Goal: Task Accomplishment & Management: Manage account settings

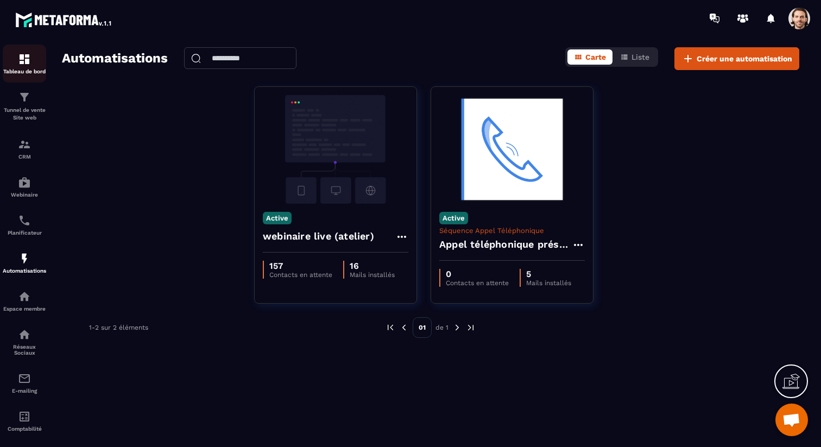
click at [23, 61] on img at bounding box center [24, 59] width 13 height 13
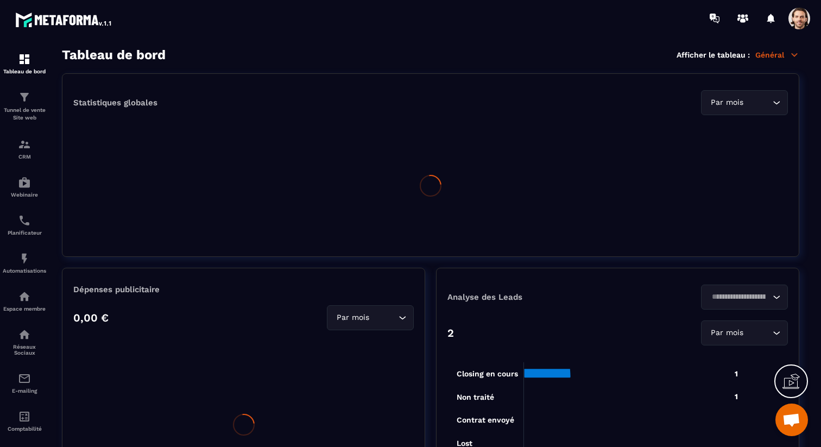
click at [791, 56] on icon at bounding box center [794, 55] width 10 height 10
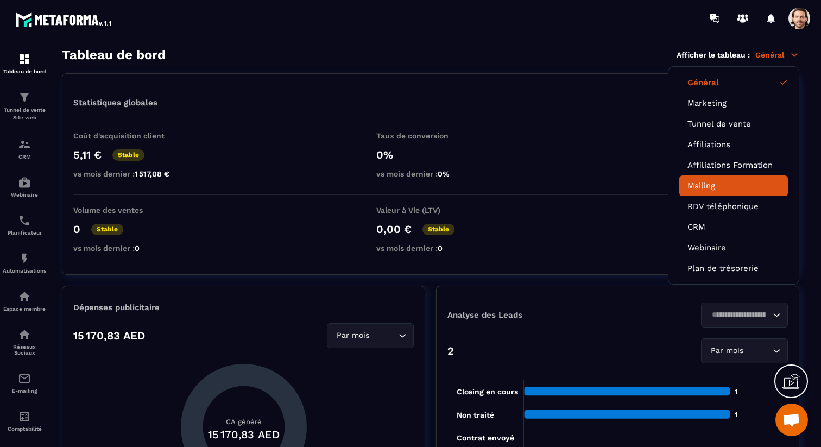
click at [711, 185] on link "Mailing" at bounding box center [733, 186] width 92 height 10
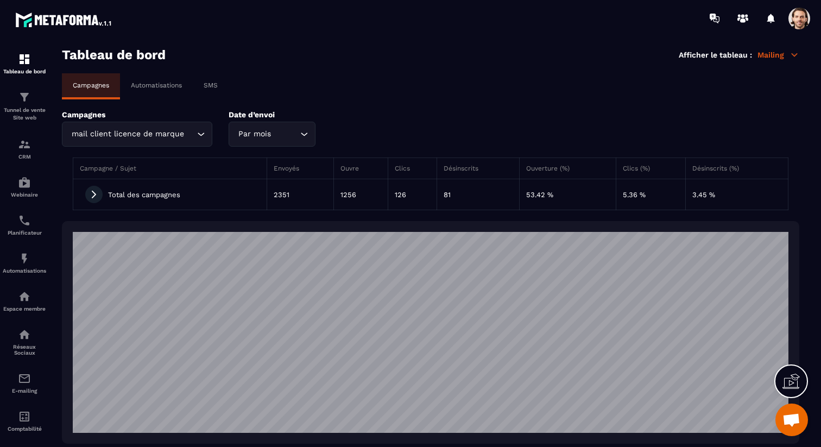
click at [162, 86] on p "Automatisations" at bounding box center [156, 85] width 51 height 8
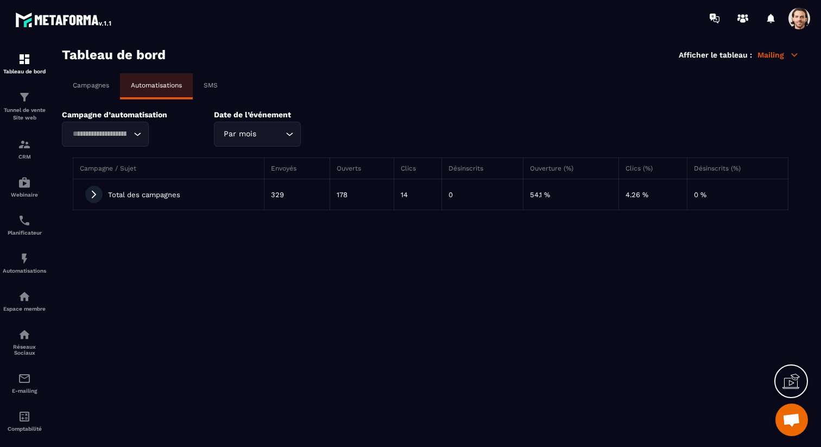
click at [96, 198] on icon at bounding box center [94, 194] width 10 height 10
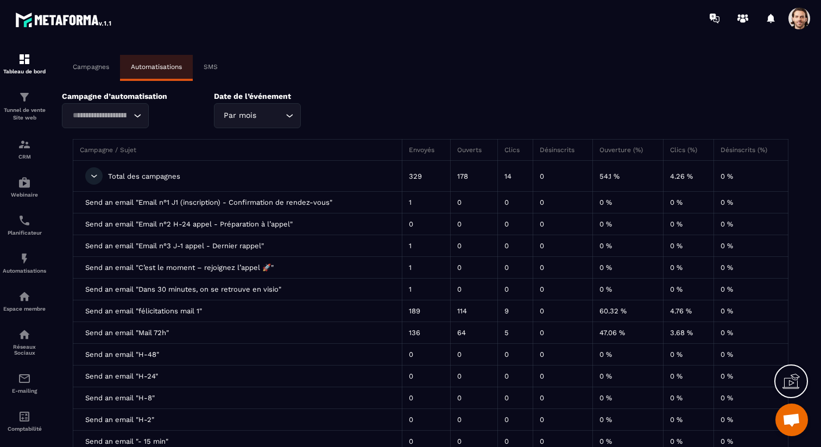
scroll to position [19, 0]
click at [131, 114] on div "Loading..." at bounding box center [105, 115] width 87 height 25
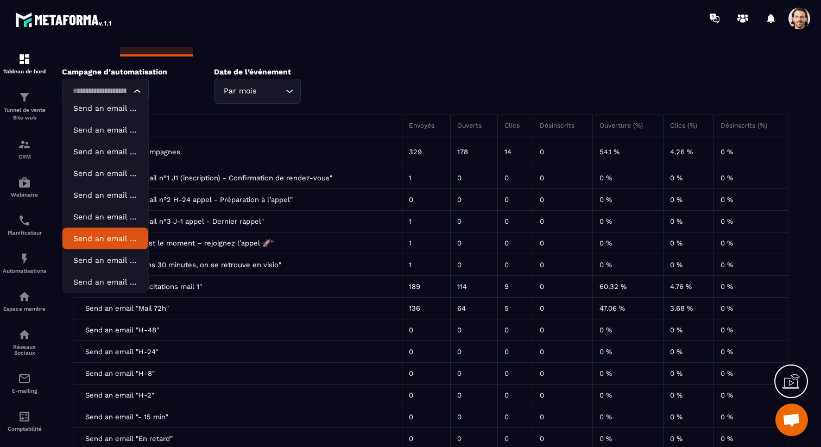
scroll to position [0, 0]
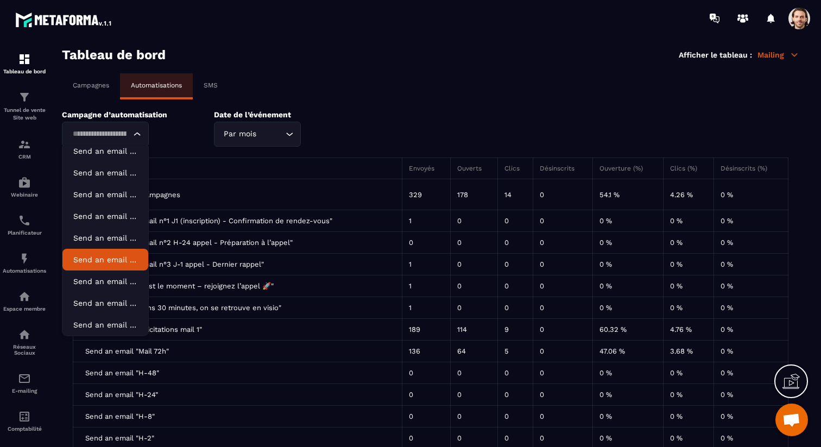
click at [364, 117] on div "Campagne d’automatisation Loading... Send an email "Email n°1 J1 (inscription) …" at bounding box center [430, 128] width 737 height 36
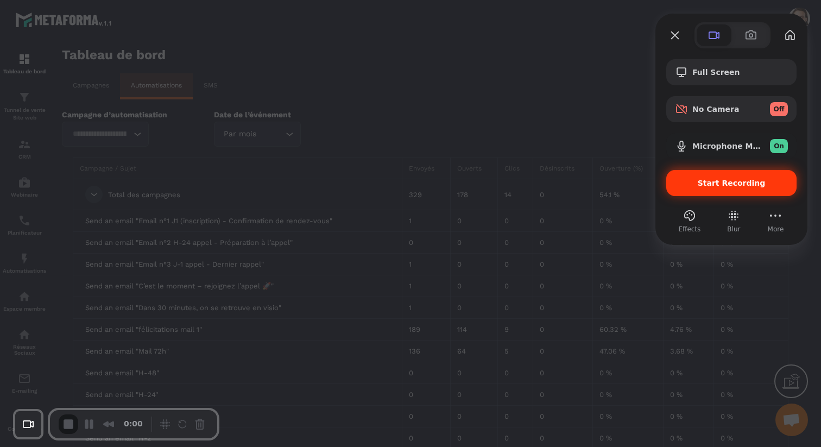
click at [694, 179] on span "Start Recording" at bounding box center [731, 183] width 113 height 9
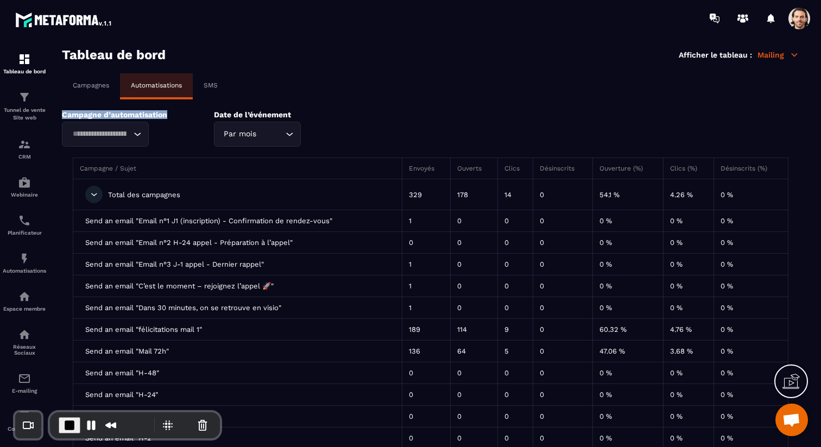
drag, startPoint x: 59, startPoint y: 115, endPoint x: 168, endPoint y: 118, distance: 109.1
click at [168, 118] on section "Tableau de bord Afficher le tableau : Mailing Campagnes Automatisations SMS Cam…" at bounding box center [430, 247] width 759 height 400
click at [135, 131] on icon "Search for option" at bounding box center [137, 134] width 11 height 11
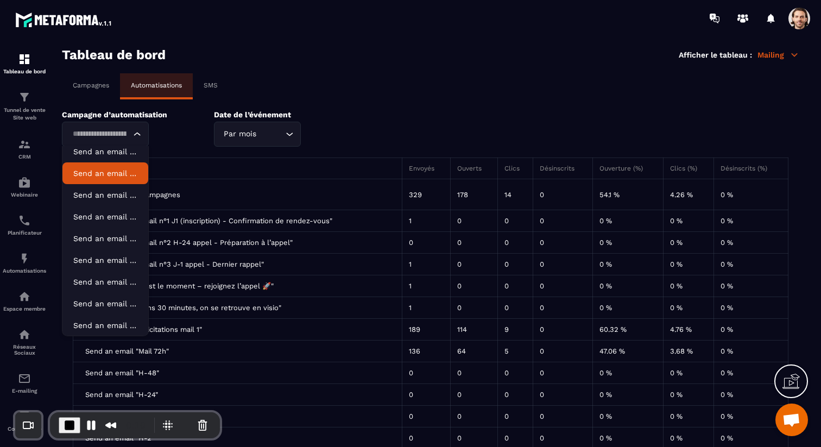
scroll to position [261, 0]
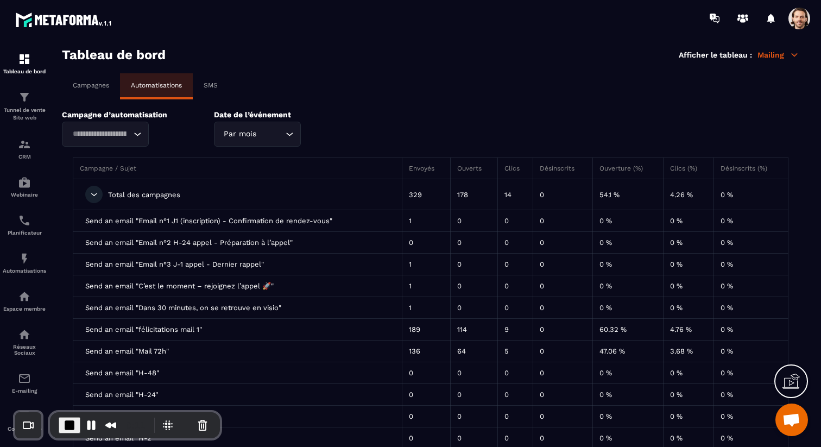
click at [271, 294] on td "Send an email "C’est le moment – rejoignez l’appel 🚀"" at bounding box center [237, 286] width 329 height 22
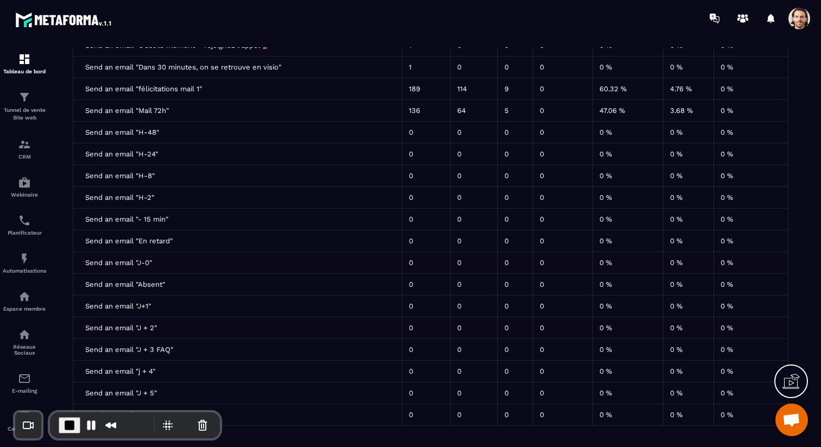
scroll to position [0, 0]
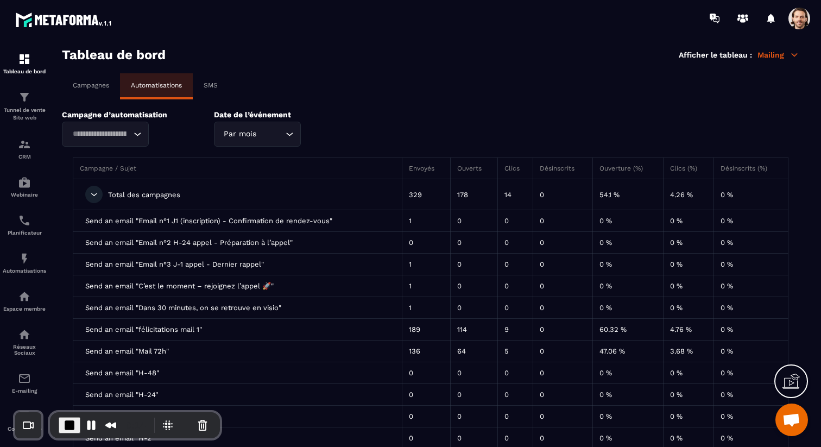
click at [134, 141] on div "Loading..." at bounding box center [105, 134] width 87 height 25
drag, startPoint x: 61, startPoint y: 114, endPoint x: 104, endPoint y: 116, distance: 42.4
click at [104, 116] on section "Tableau de bord Afficher le tableau : Mailing Campagnes Automatisations SMS Cam…" at bounding box center [430, 247] width 759 height 400
click at [29, 267] on div "Automatisations" at bounding box center [24, 263] width 43 height 22
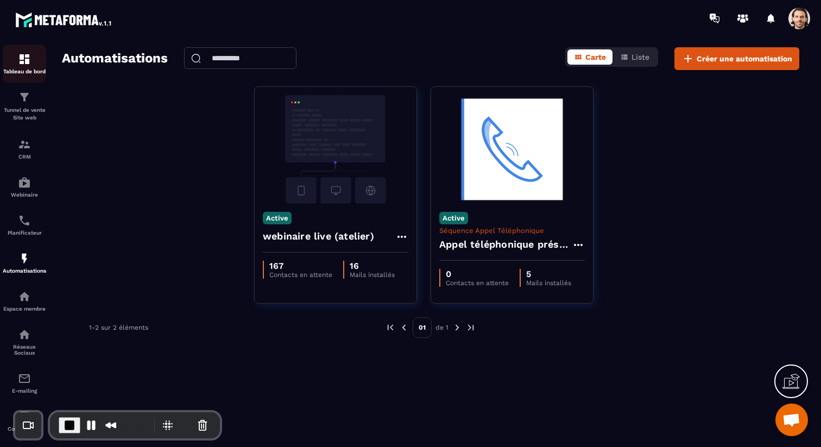
click at [23, 71] on p "Tableau de bord" at bounding box center [24, 71] width 43 height 6
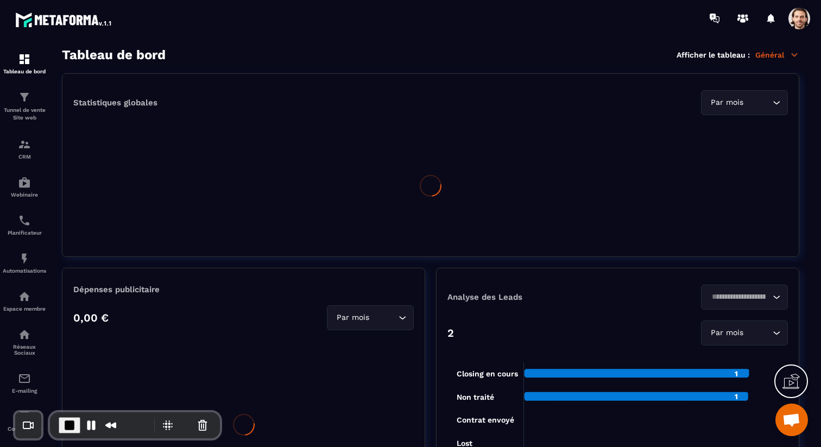
click at [782, 56] on p "Général" at bounding box center [777, 55] width 44 height 10
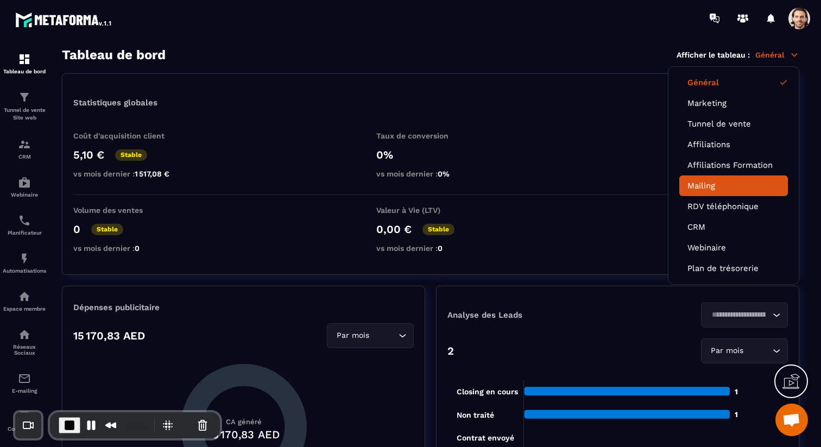
click at [728, 183] on link "Mailing" at bounding box center [733, 186] width 92 height 10
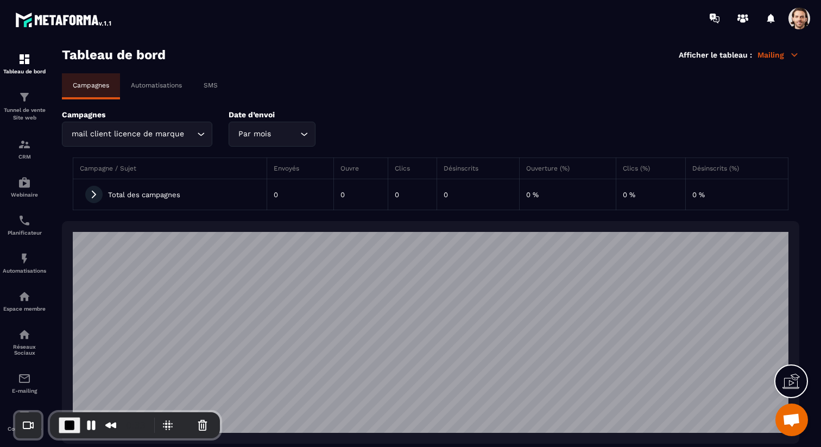
click at [171, 86] on p "Automatisations" at bounding box center [156, 85] width 51 height 8
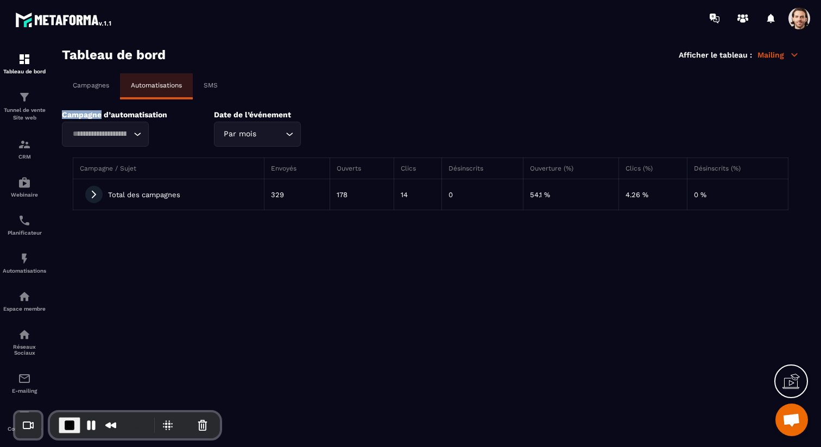
drag, startPoint x: 62, startPoint y: 116, endPoint x: 100, endPoint y: 117, distance: 37.5
click at [100, 117] on p "Campagne d’automatisation" at bounding box center [130, 114] width 136 height 9
click at [103, 116] on p "Campagne d’automatisation" at bounding box center [130, 114] width 136 height 9
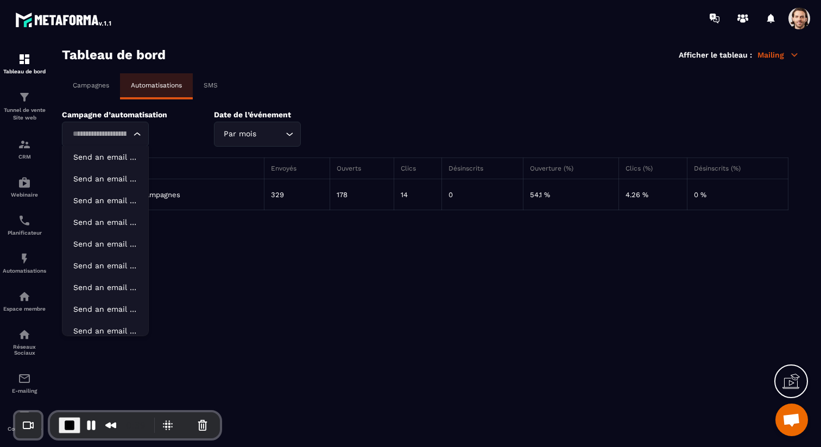
click at [113, 132] on input "Search for option" at bounding box center [100, 134] width 62 height 12
click at [186, 149] on div "Campagne / Sujet Envoyés Ouverts Clics Désinscrits Ouverture (%) Clics (%) Dési…" at bounding box center [430, 184] width 737 height 74
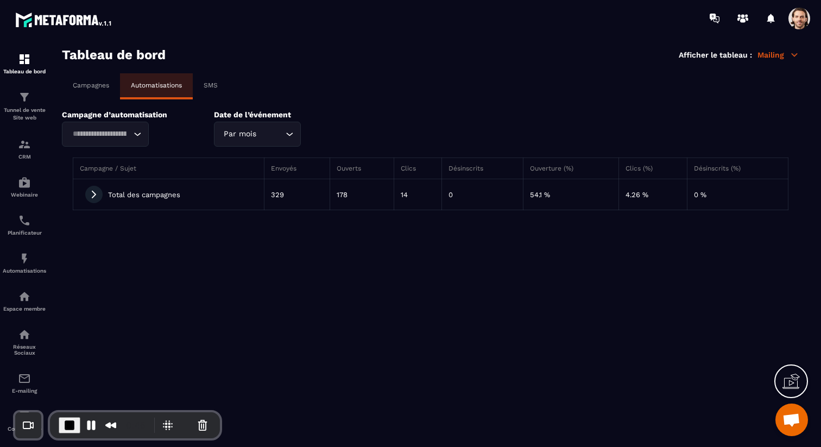
click at [97, 193] on icon at bounding box center [94, 194] width 10 height 10
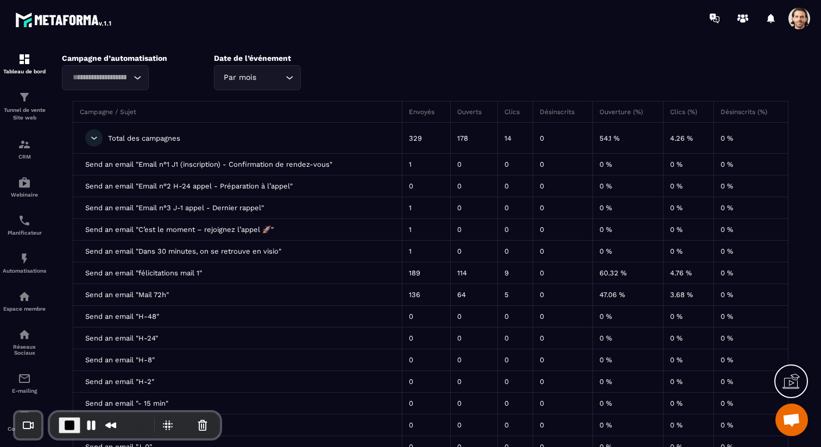
scroll to position [65, 0]
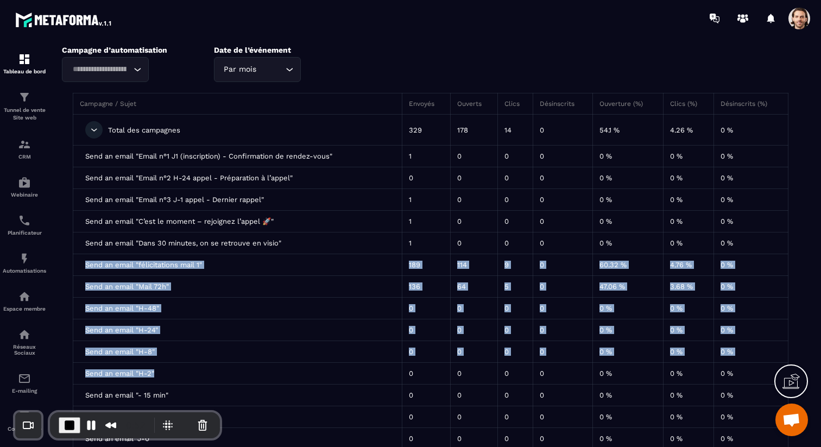
drag, startPoint x: 82, startPoint y: 266, endPoint x: 236, endPoint y: 371, distance: 186.4
click at [236, 371] on table "Campagne / Sujet Envoyés Ouverts Clics Désinscrits Ouverture (%) Clics (%) Dési…" at bounding box center [430, 347] width 715 height 509
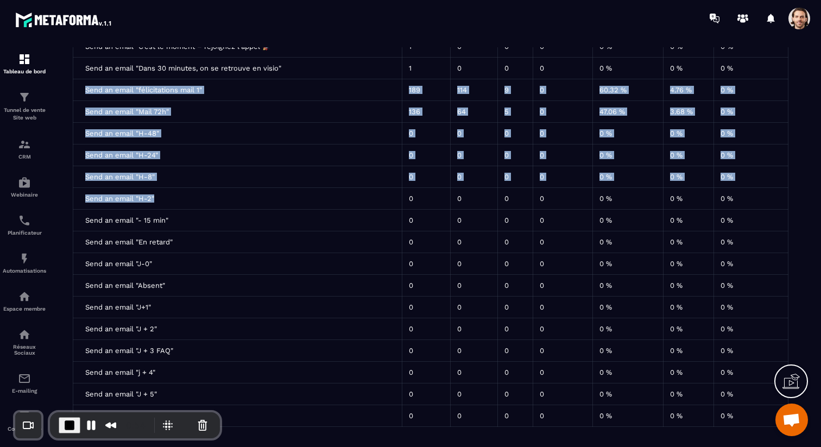
scroll to position [242, 0]
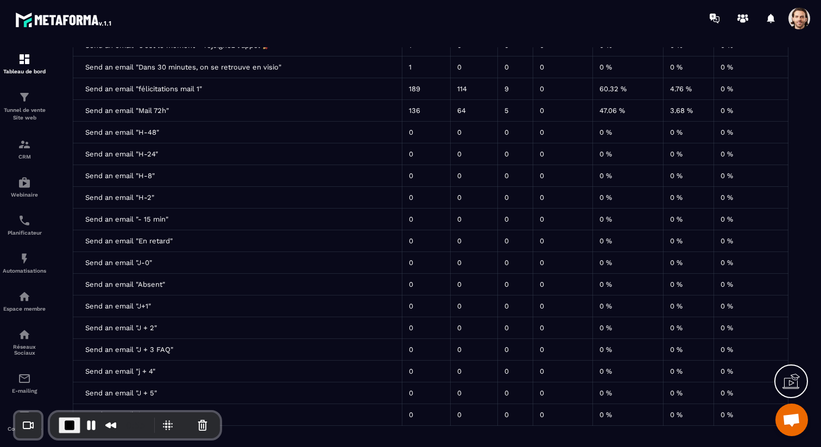
click at [103, 87] on span "Send an email "félicitations mail 1"" at bounding box center [143, 89] width 117 height 8
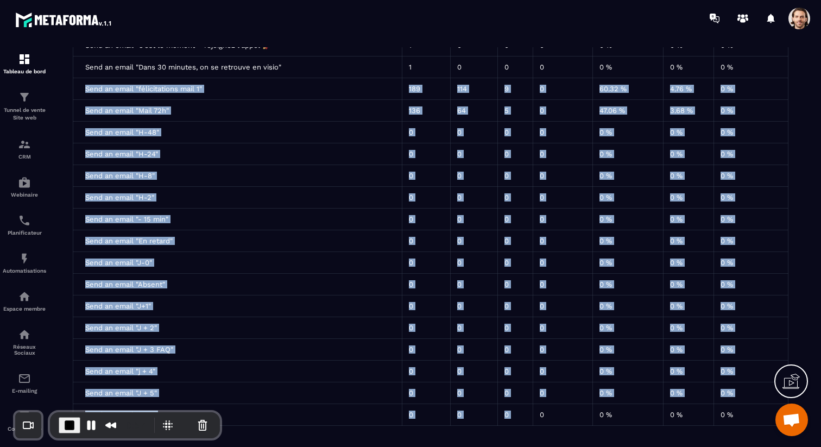
drag, startPoint x: 84, startPoint y: 87, endPoint x: 570, endPoint y: 406, distance: 581.8
click at [570, 406] on table "Campagne / Sujet Envoyés Ouverts Clics Désinscrits Ouverture (%) Clics (%) Dési…" at bounding box center [430, 171] width 715 height 509
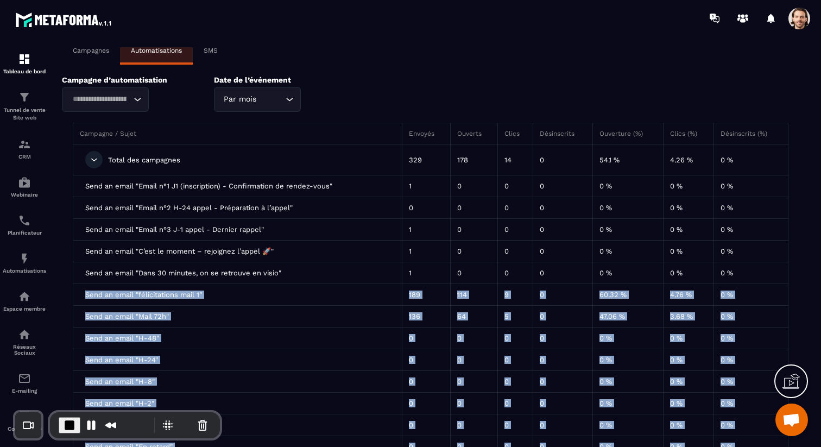
scroll to position [0, 0]
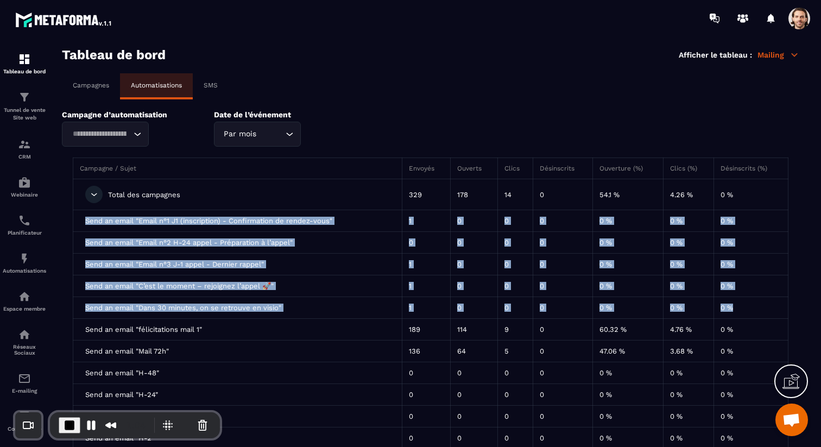
drag, startPoint x: 83, startPoint y: 220, endPoint x: 747, endPoint y: 309, distance: 669.7
click at [747, 309] on table "Campagne / Sujet Envoyés Ouverts Clics Désinscrits Ouverture (%) Clics (%) Dési…" at bounding box center [430, 411] width 715 height 509
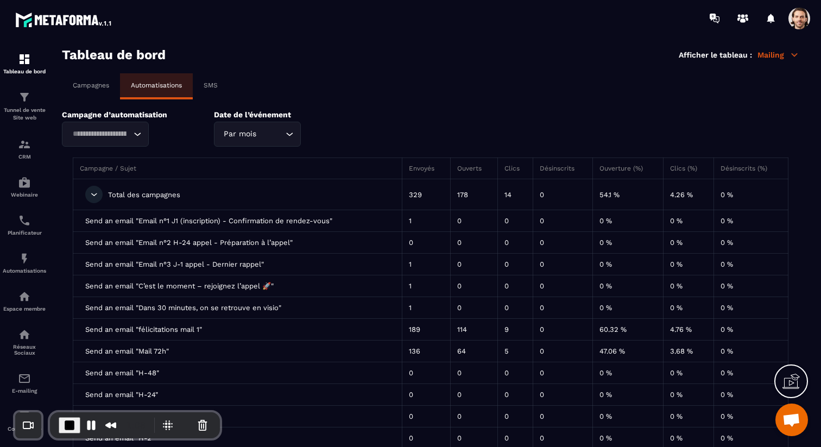
click at [125, 128] on div "Loading..." at bounding box center [105, 134] width 87 height 25
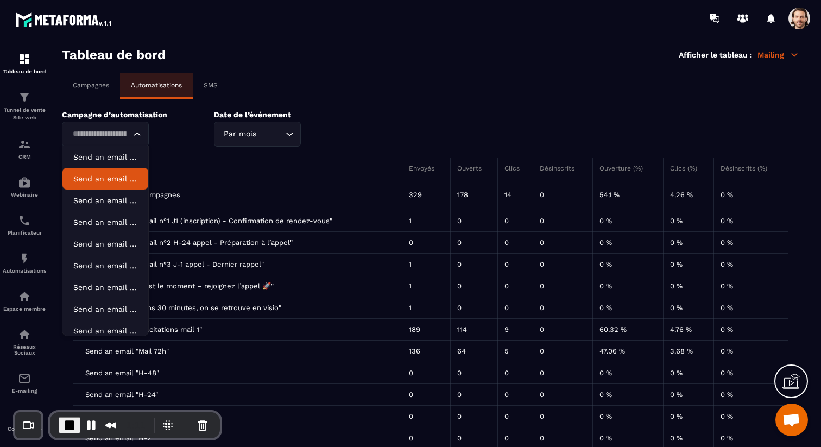
click at [94, 178] on p "Send an email "Email n°2 H-24 appel - Préparation à l’appel"" at bounding box center [105, 178] width 64 height 11
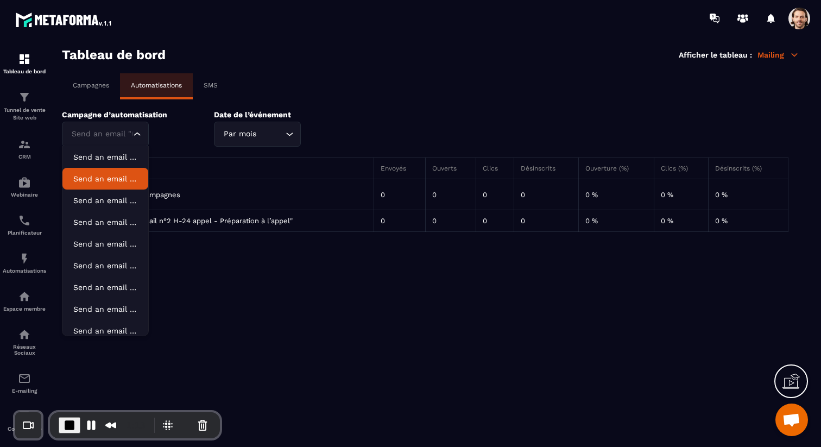
click at [212, 130] on div "Campagne d’automatisation Send an email "Email n°2 H-24 appel - Préparation à l…" at bounding box center [430, 128] width 737 height 36
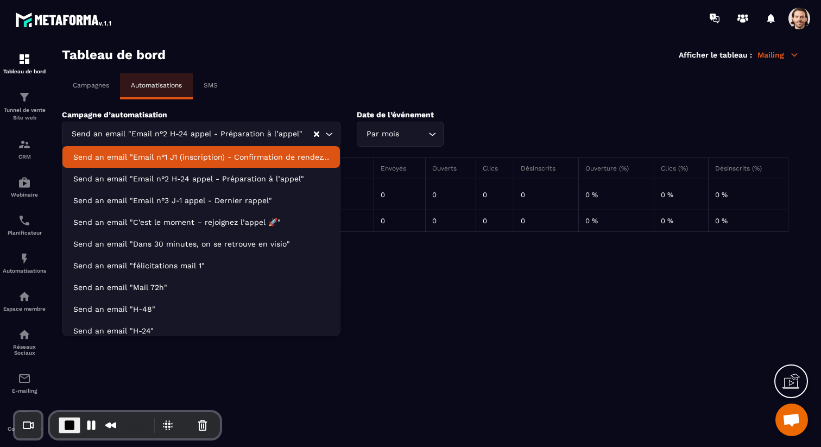
click at [552, 119] on div "Campagne d’automatisation Send an email "Email n°2 H-24 appel - Préparation à l…" at bounding box center [430, 128] width 737 height 36
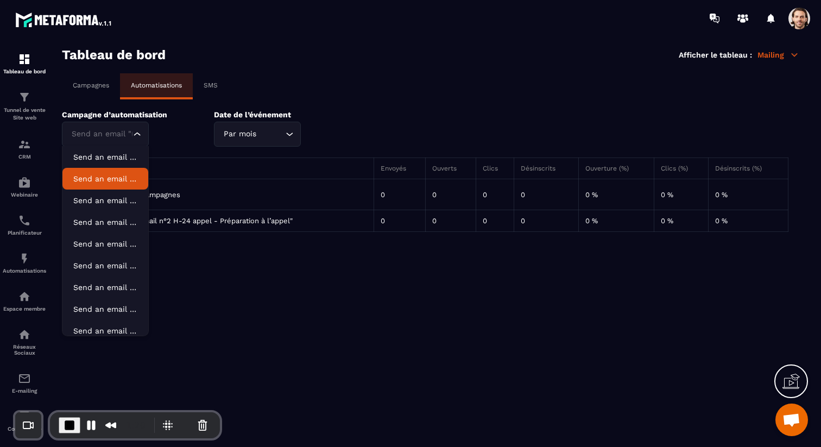
click at [316, 133] on div "Campagne d’automatisation Send an email "Email n°2 H-24 appel - Préparation à l…" at bounding box center [430, 128] width 737 height 36
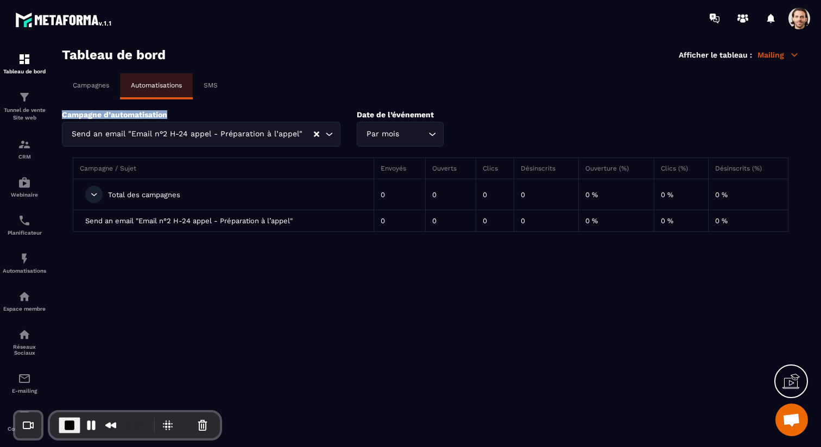
drag, startPoint x: 64, startPoint y: 115, endPoint x: 173, endPoint y: 116, distance: 109.1
click at [173, 116] on p "Campagne d’automatisation" at bounding box center [201, 114] width 278 height 9
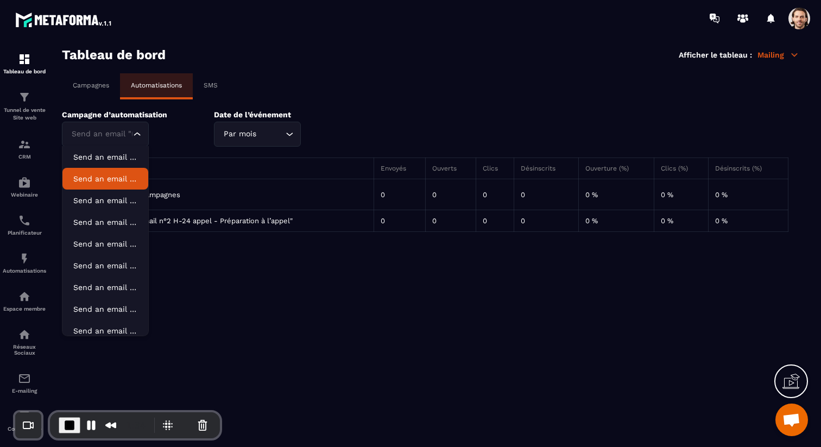
click at [280, 135] on div "Campagne d’automatisation Send an email "Email n°2 H-24 appel - Préparation à l…" at bounding box center [430, 128] width 737 height 36
click at [202, 134] on div "Campagne d’automatisation Send an email "Email n°2 H-24 appel - Préparation à l…" at bounding box center [430, 128] width 737 height 36
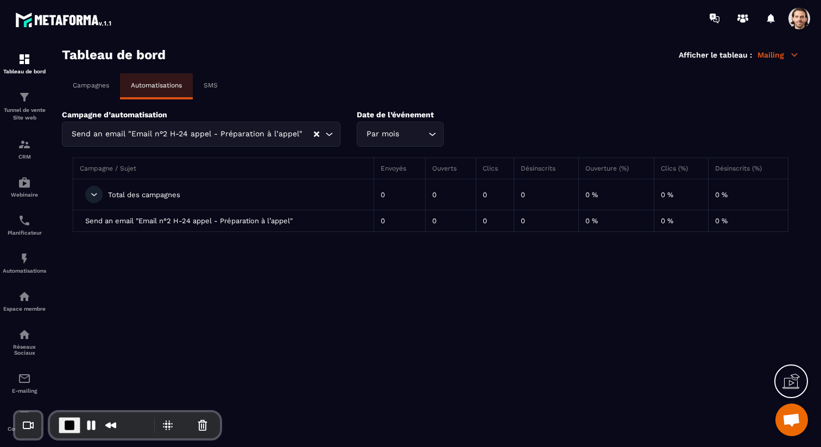
click at [314, 135] on icon "Clear Selected" at bounding box center [316, 133] width 5 height 5
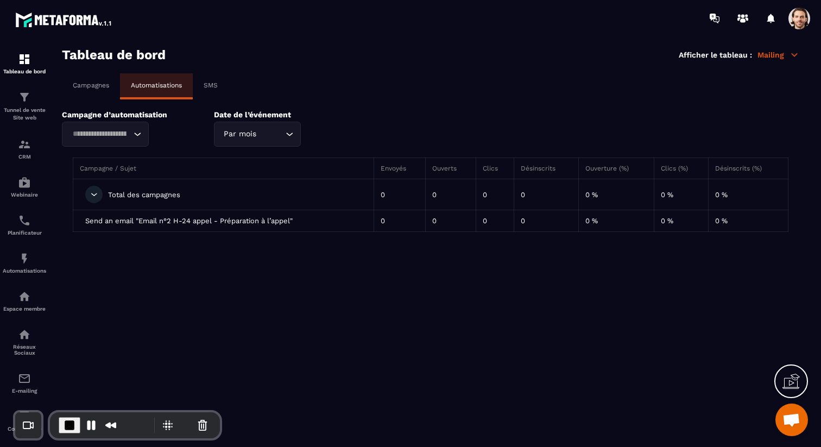
click at [211, 81] on div "SMS" at bounding box center [211, 85] width 36 height 24
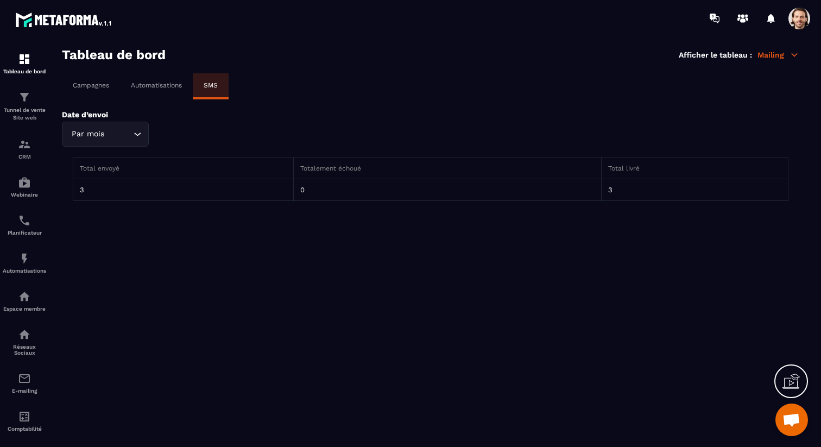
click at [166, 84] on p "Automatisations" at bounding box center [156, 85] width 51 height 8
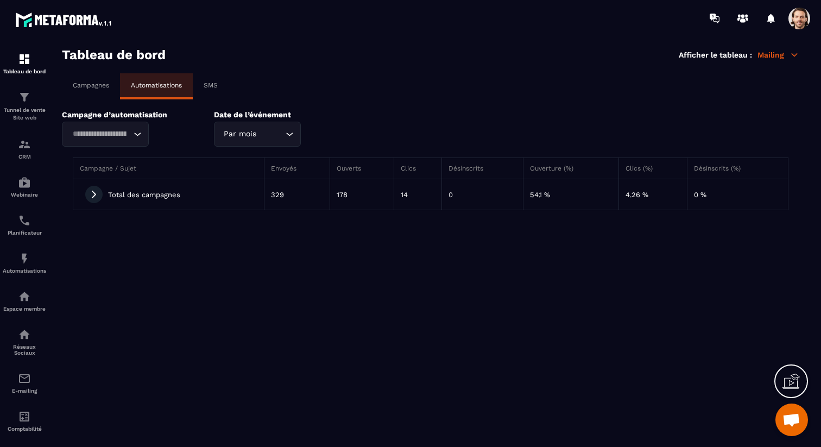
click at [772, 60] on div "Tableau de bord Afficher le tableau : Mailing" at bounding box center [430, 54] width 737 height 15
click at [779, 56] on p "Mailing" at bounding box center [778, 55] width 42 height 10
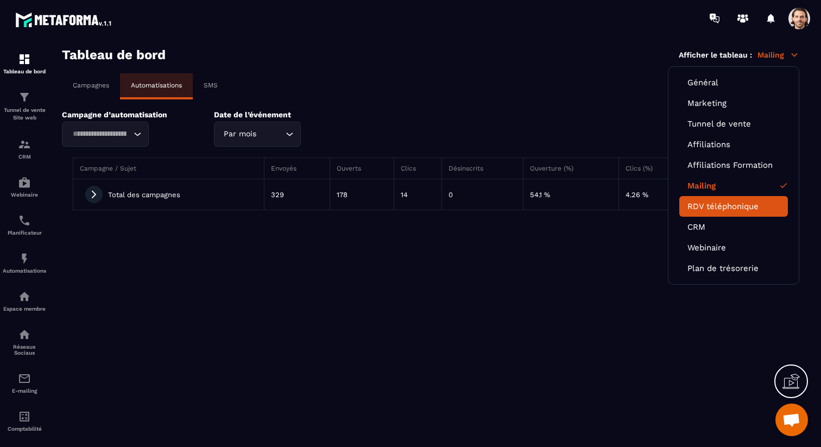
click at [715, 212] on li "RDV téléphonique" at bounding box center [733, 206] width 109 height 21
click at [718, 205] on link "RDV téléphonique" at bounding box center [733, 206] width 92 height 10
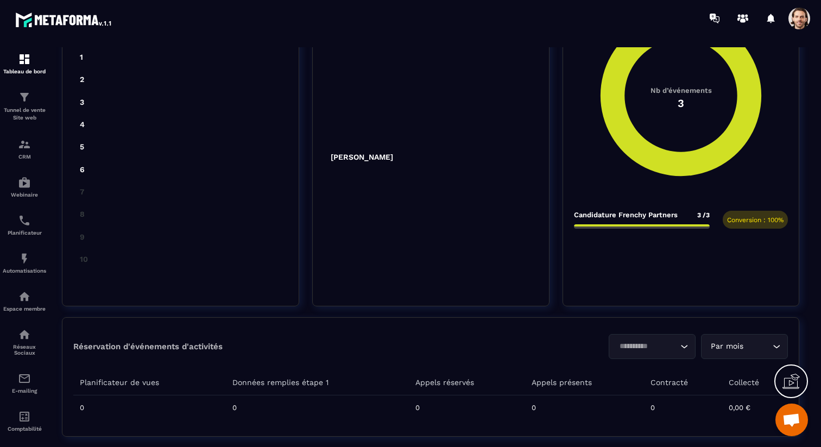
scroll to position [437, 0]
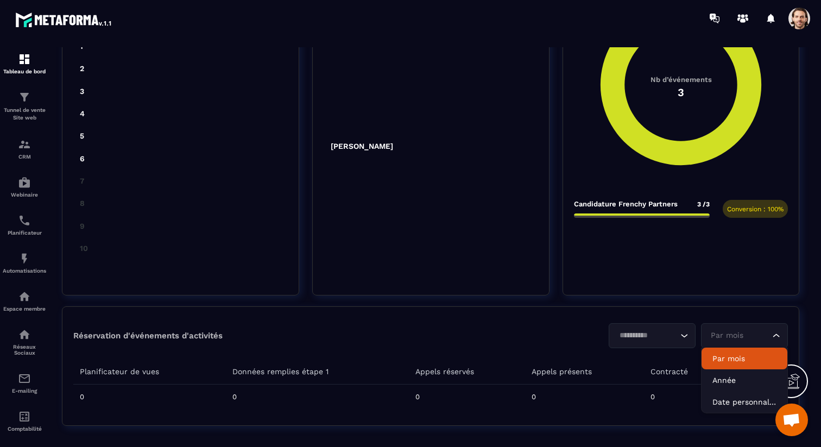
click at [752, 340] on input "Search for option" at bounding box center [739, 335] width 62 height 12
click at [736, 376] on p "Année" at bounding box center [744, 380] width 64 height 11
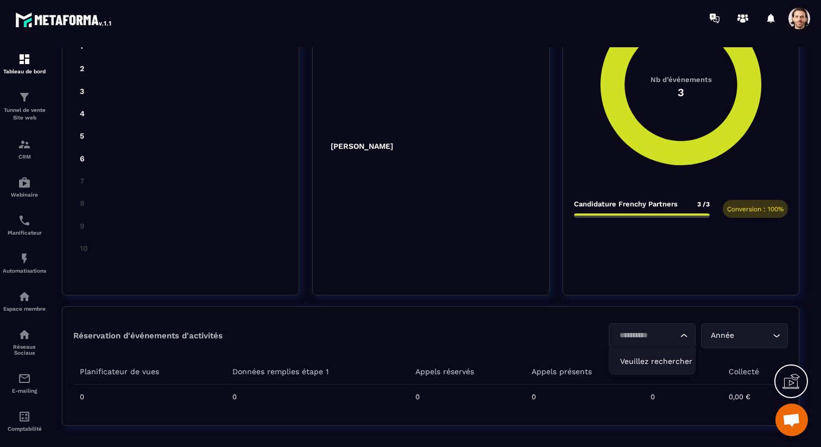
click at [688, 333] on icon "Search for option" at bounding box center [683, 335] width 11 height 11
type input "*"
click at [379, 324] on div "Réservation d'événements d'activités Loading... Veuillez rechercher Année Loadi…" at bounding box center [430, 335] width 714 height 25
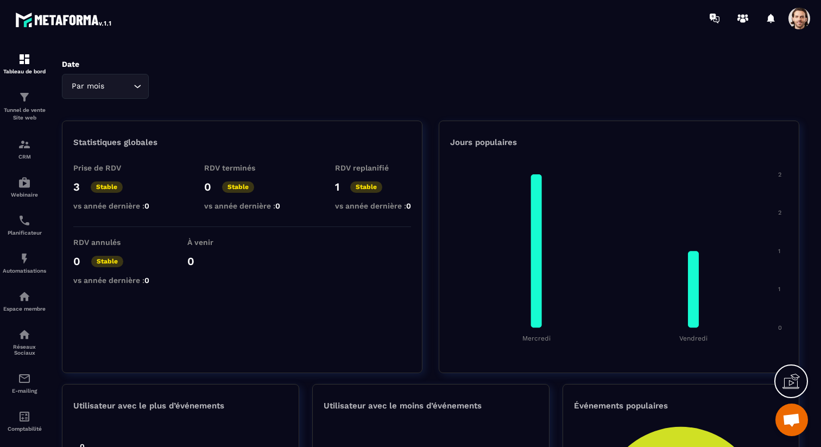
scroll to position [0, 0]
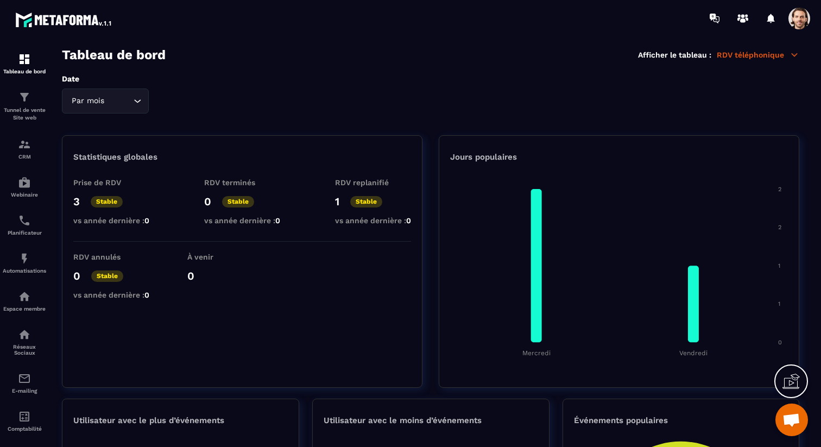
click at [786, 53] on p "RDV téléphonique" at bounding box center [757, 55] width 82 height 10
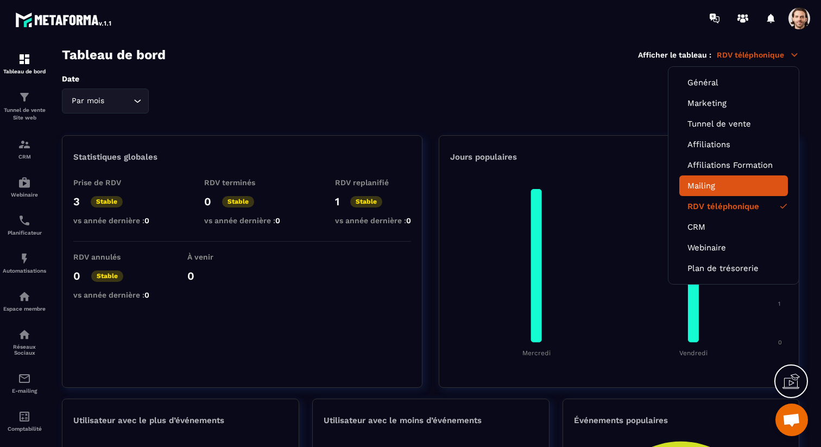
click at [724, 181] on link "Mailing" at bounding box center [733, 186] width 92 height 10
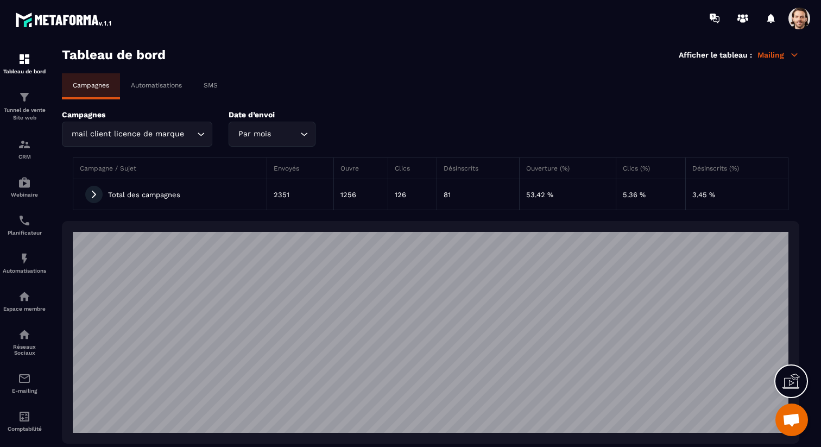
click at [172, 82] on p "Automatisations" at bounding box center [156, 85] width 51 height 8
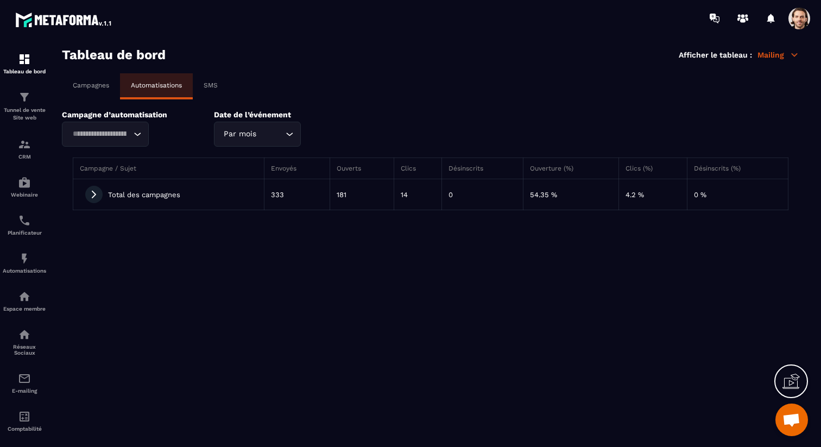
click at [97, 197] on icon at bounding box center [94, 194] width 10 height 10
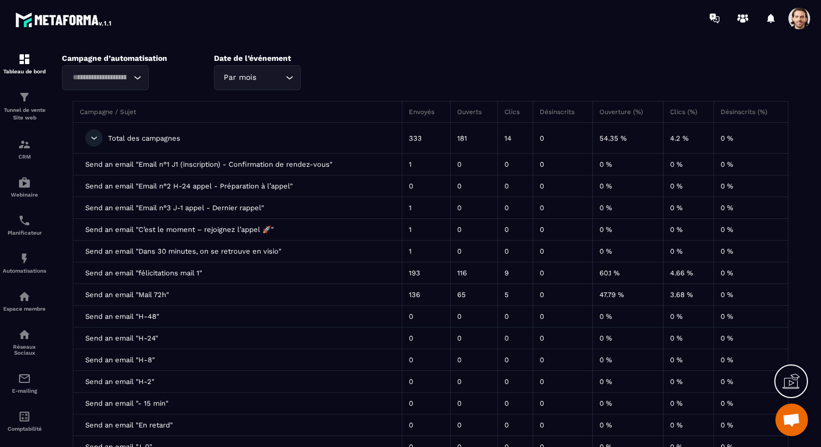
scroll to position [58, 0]
click at [23, 264] on img at bounding box center [24, 258] width 13 height 13
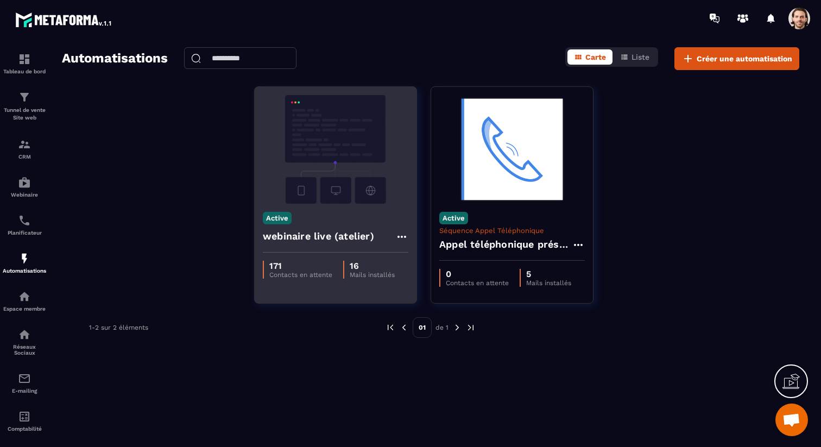
click at [281, 236] on h4 "webinaire live (atelier)" at bounding box center [318, 236] width 111 height 15
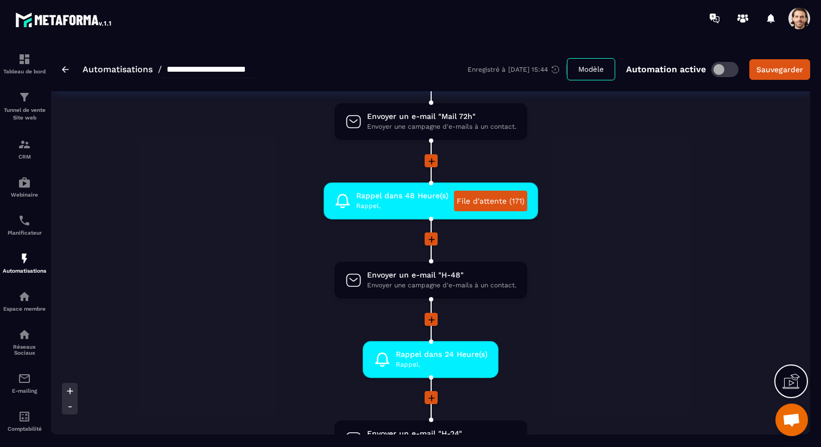
scroll to position [290, 0]
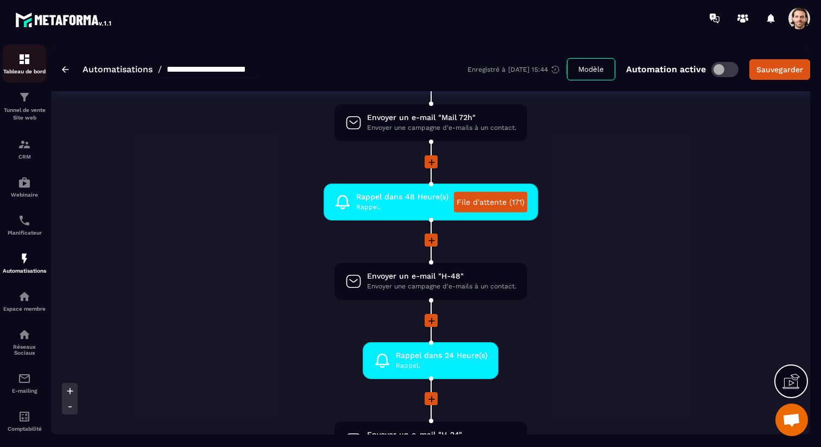
click at [31, 66] on div "Tableau de bord" at bounding box center [24, 64] width 43 height 22
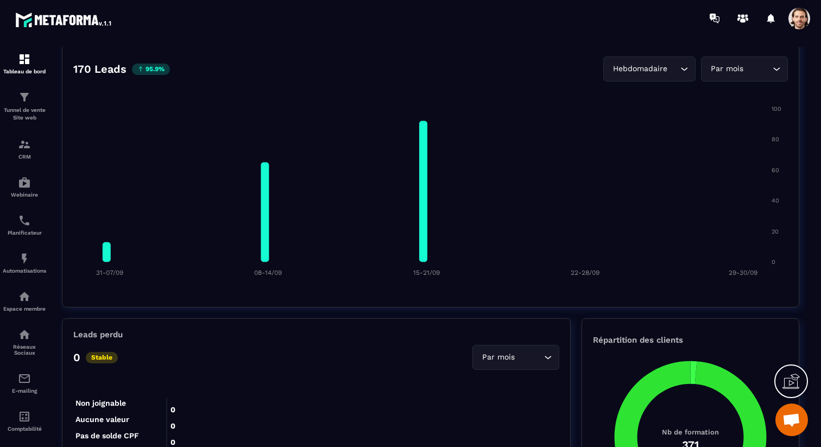
scroll to position [776, 0]
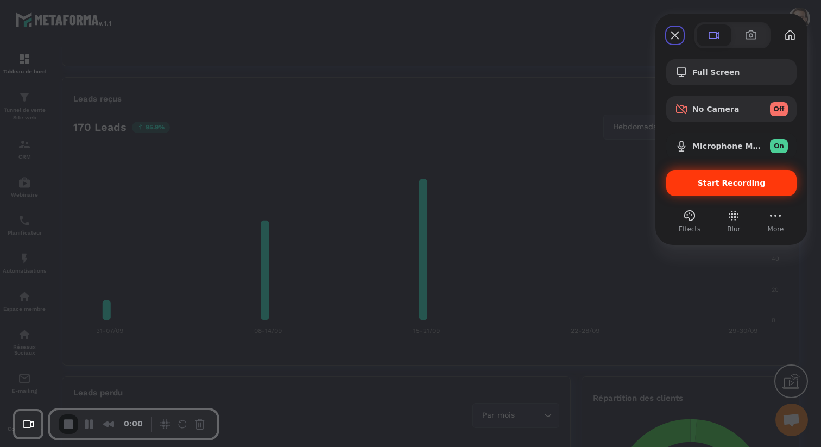
click at [721, 173] on div "Start Recording" at bounding box center [731, 183] width 130 height 26
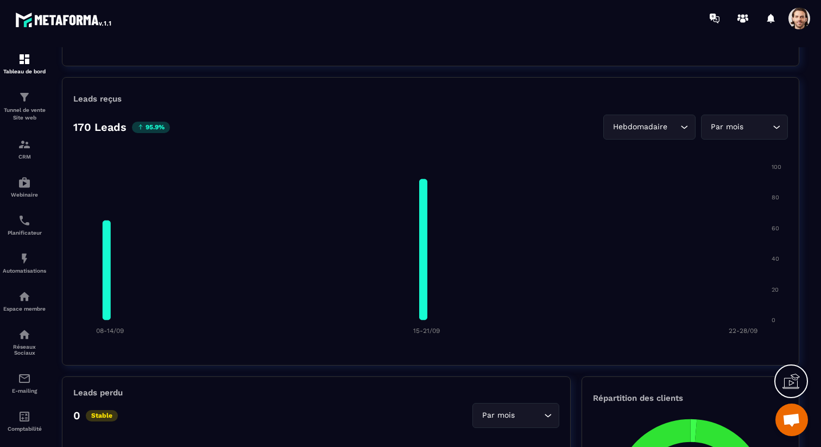
click at [808, 14] on span at bounding box center [799, 19] width 22 height 22
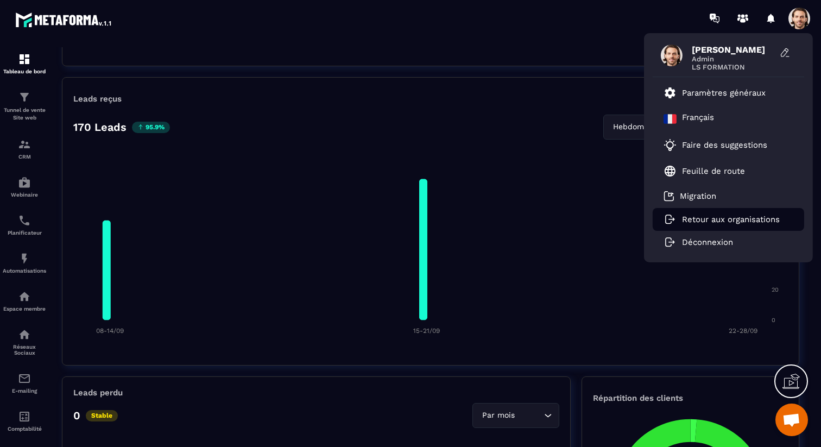
click at [738, 215] on p "Retour aux organisations" at bounding box center [731, 219] width 98 height 10
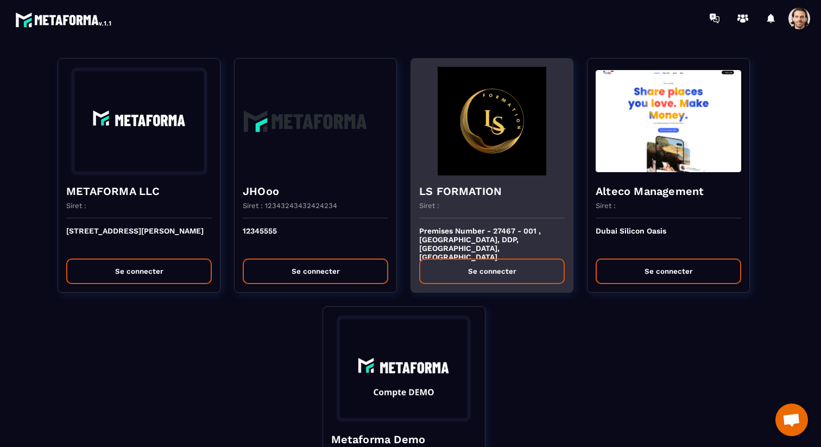
click at [501, 242] on p "Premises Number - 27467 - 001 , IFZA Business Park, DDP, Dubai, United Arab Emi…" at bounding box center [491, 238] width 145 height 24
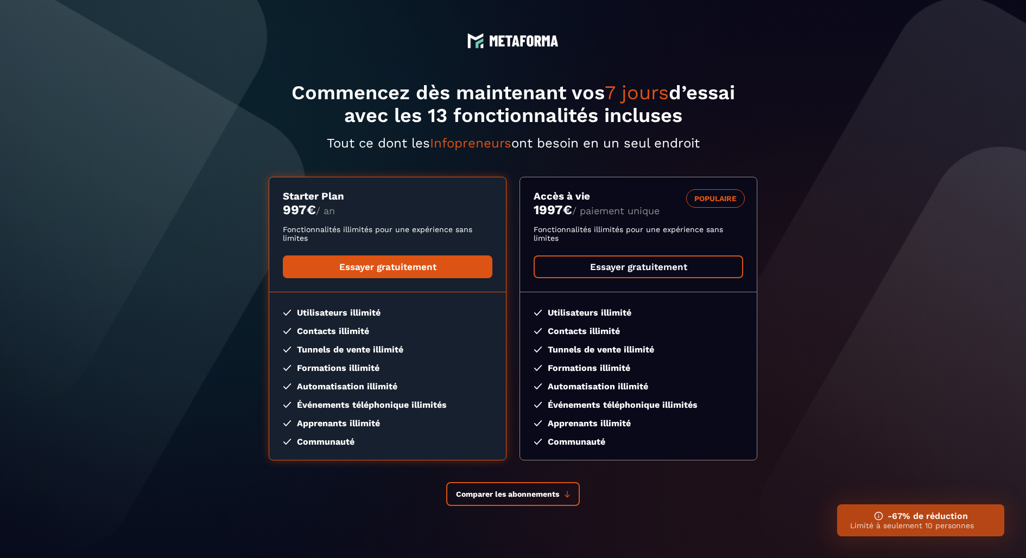
click at [609, 265] on link "Essayer gratuitement" at bounding box center [639, 267] width 210 height 23
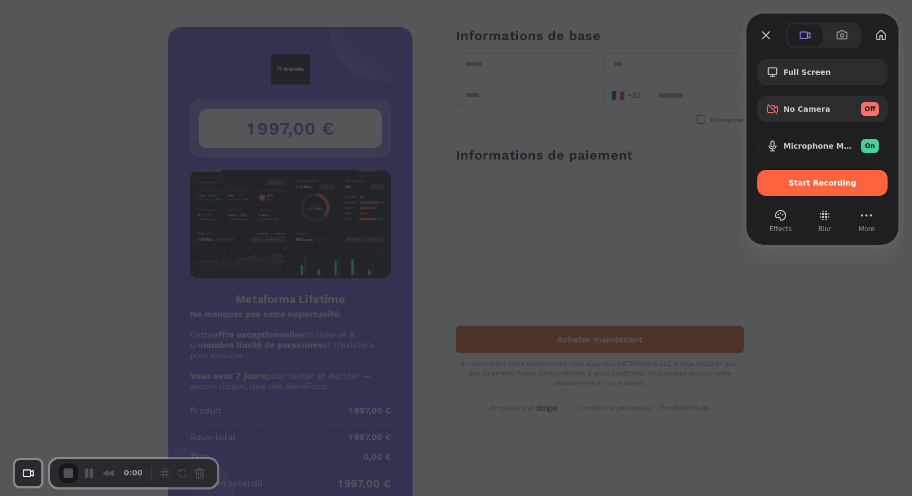
click at [550, 124] on div at bounding box center [456, 248] width 912 height 496
